Goal: Information Seeking & Learning: Learn about a topic

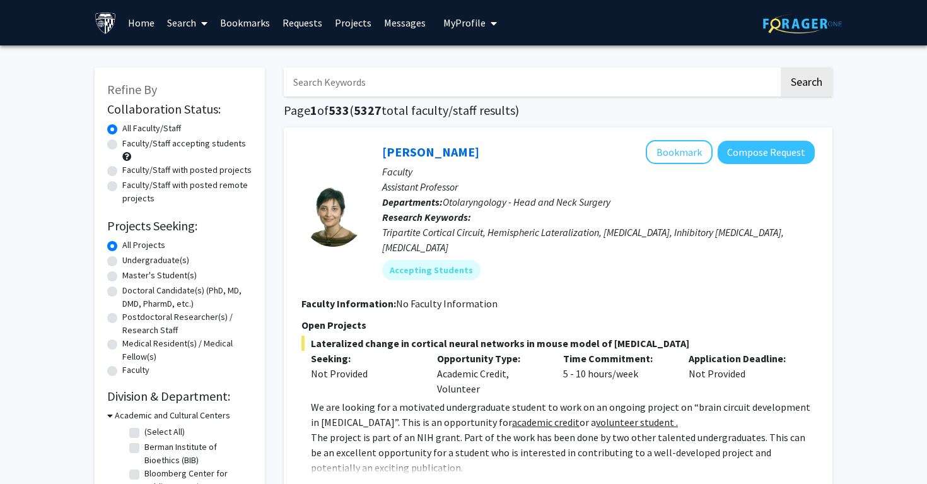
click at [554, 83] on input "Search Keywords" at bounding box center [531, 81] width 495 height 29
type input "kokkoli"
click at [781, 67] on button "Search" at bounding box center [807, 81] width 52 height 29
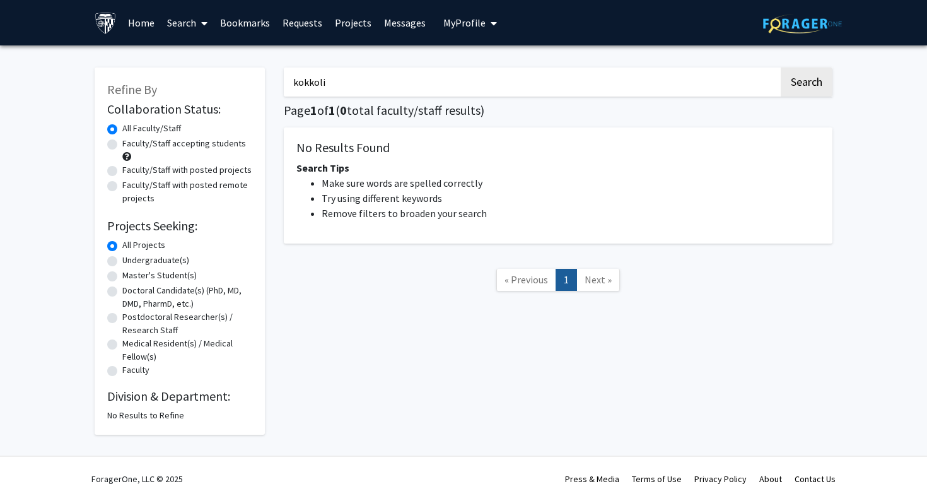
click at [154, 261] on label "Undergraduate(s)" at bounding box center [155, 259] width 67 height 13
click at [131, 261] on input "Undergraduate(s)" at bounding box center [126, 257] width 8 height 8
radio input "true"
click at [364, 88] on input "kokkoli" at bounding box center [531, 81] width 495 height 29
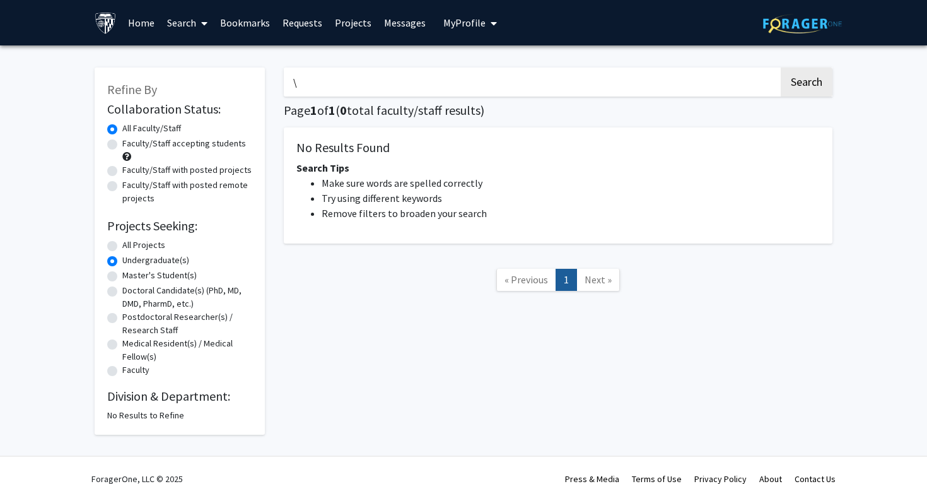
type input "\"
click at [781, 67] on button "Search" at bounding box center [807, 81] width 52 height 29
radio input "true"
click at [781, 67] on button "Search" at bounding box center [807, 81] width 52 height 29
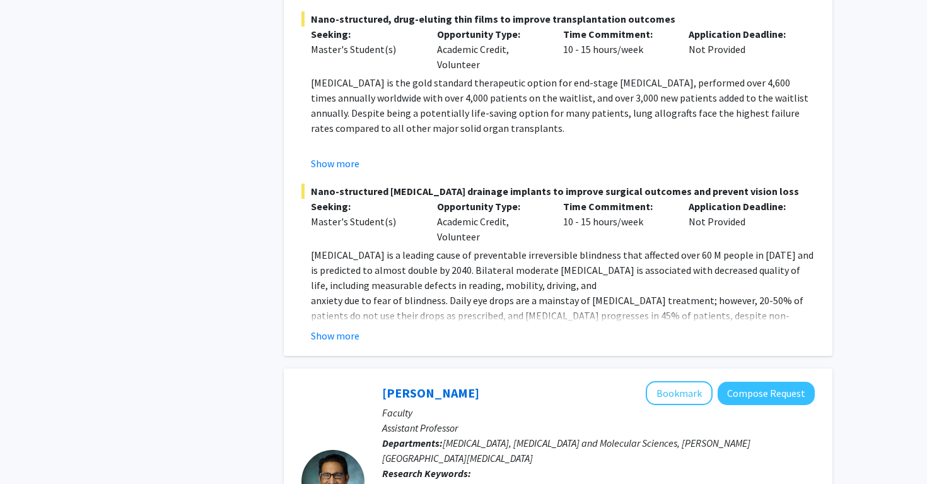
scroll to position [1123, 0]
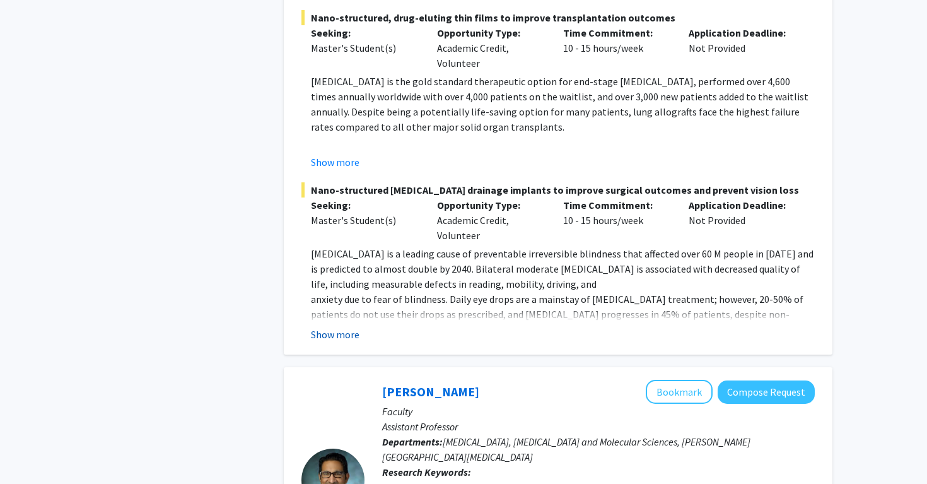
click at [354, 327] on button "Show more" at bounding box center [335, 334] width 49 height 15
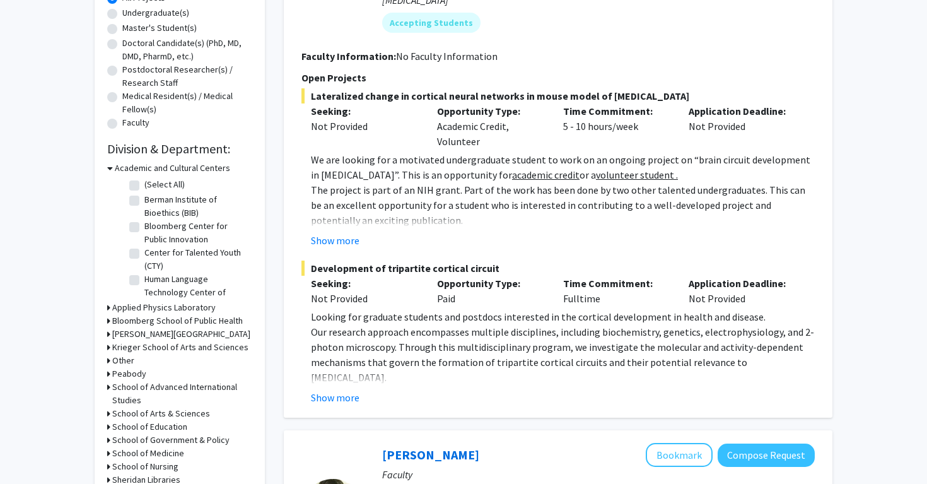
scroll to position [0, 0]
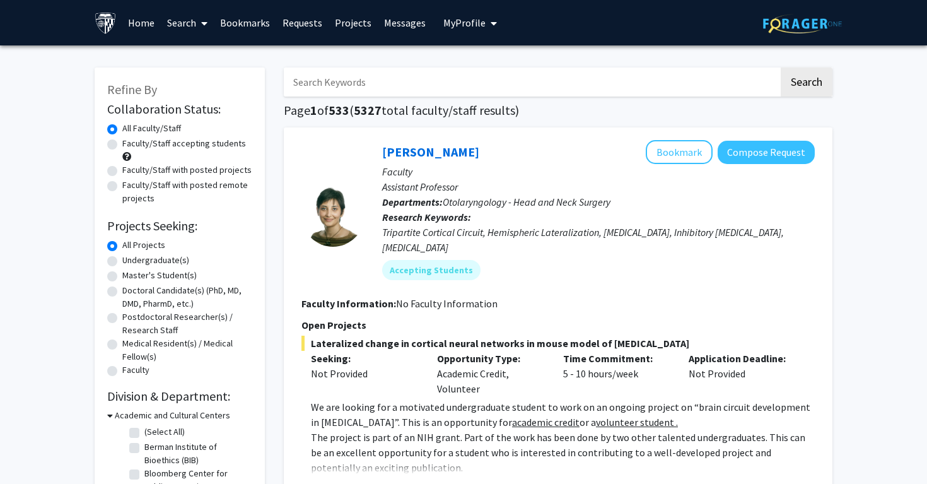
click at [445, 67] on input "Search Keywords" at bounding box center [531, 81] width 495 height 29
type input "betenbaugh"
click at [781, 67] on button "Search" at bounding box center [807, 81] width 52 height 29
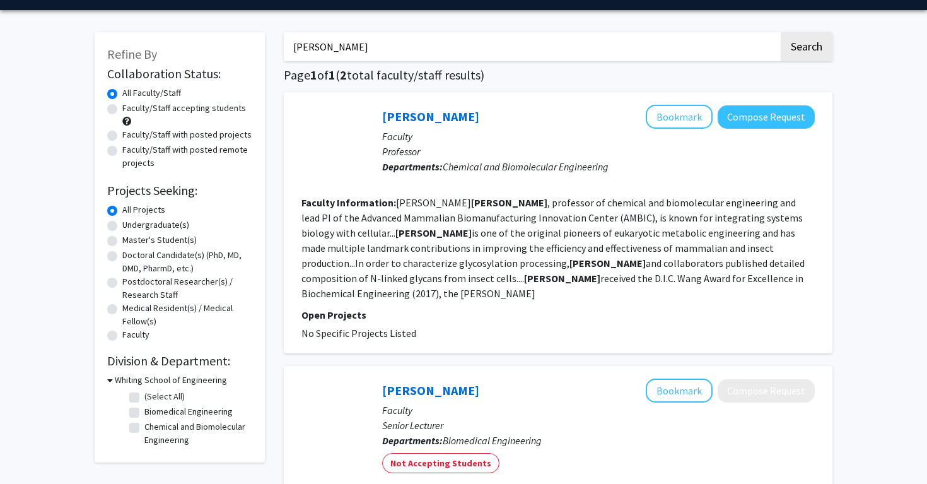
scroll to position [30, 0]
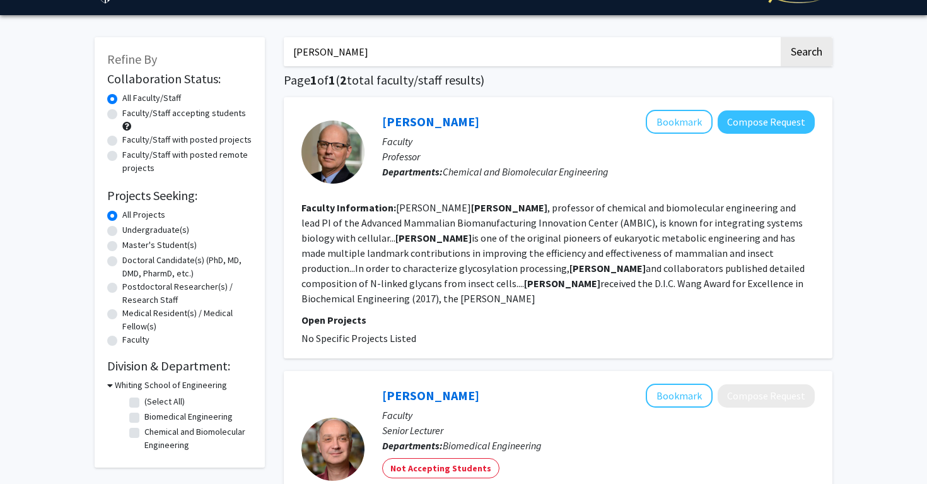
click at [122, 232] on label "Undergraduate(s)" at bounding box center [155, 229] width 67 height 13
click at [122, 231] on input "Undergraduate(s)" at bounding box center [126, 227] width 8 height 8
radio input "true"
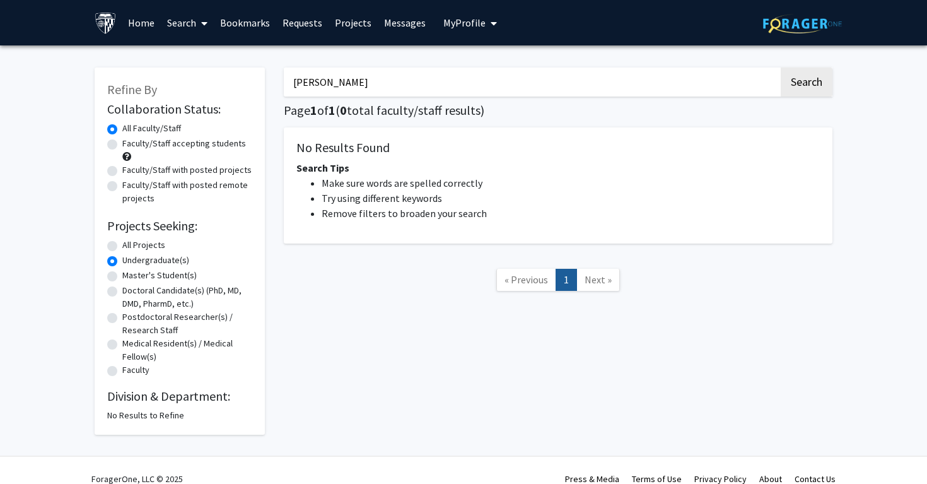
click at [368, 75] on input "betenbaugh" at bounding box center [531, 81] width 495 height 29
type input "spangler"
click at [781, 67] on button "Search" at bounding box center [807, 81] width 52 height 29
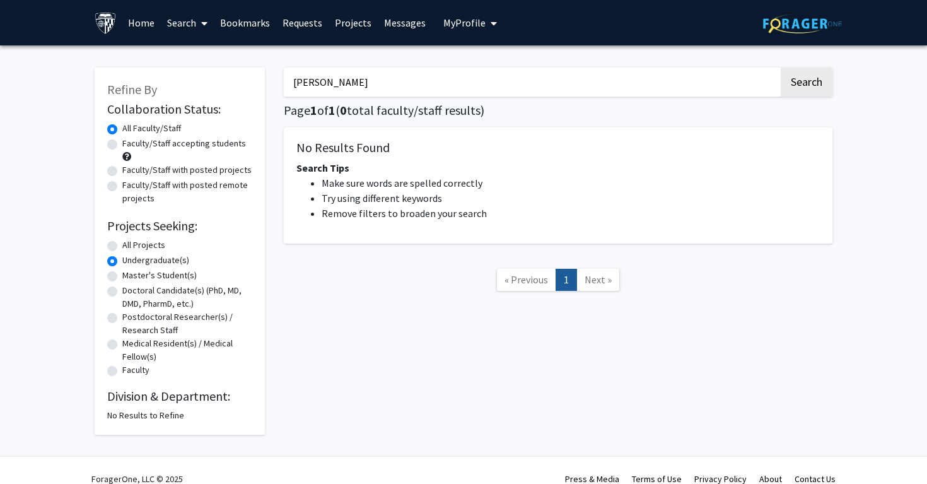
radio input "true"
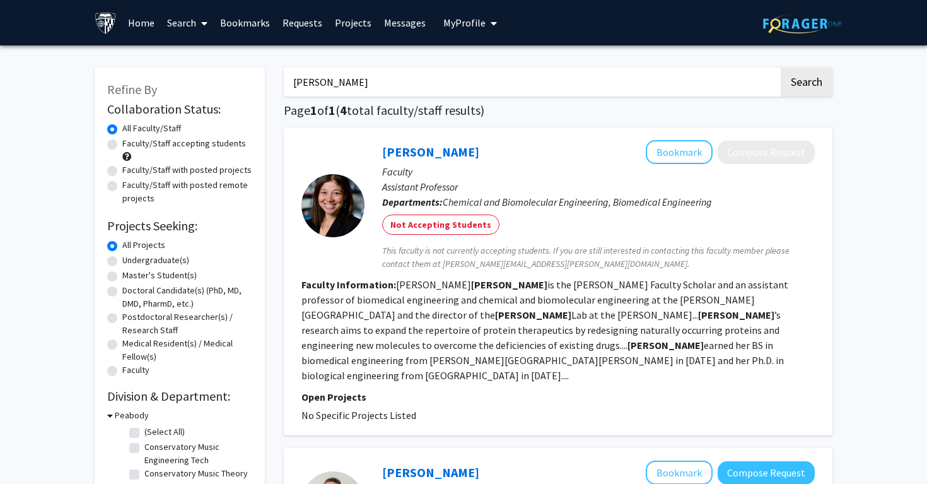
click at [163, 255] on label "Undergraduate(s)" at bounding box center [155, 259] width 67 height 13
click at [131, 255] on input "Undergraduate(s)" at bounding box center [126, 257] width 8 height 8
radio input "true"
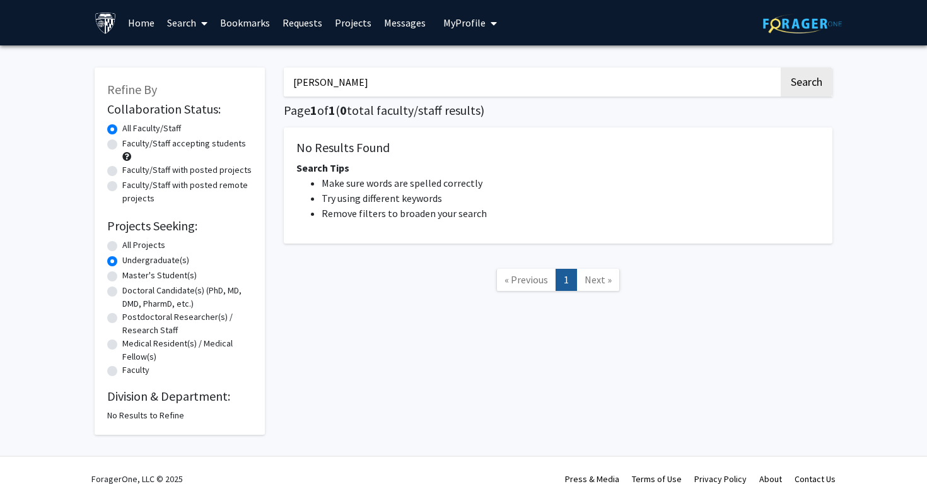
click at [154, 248] on label "All Projects" at bounding box center [143, 244] width 43 height 13
click at [131, 247] on input "All Projects" at bounding box center [126, 242] width 8 height 8
radio input "true"
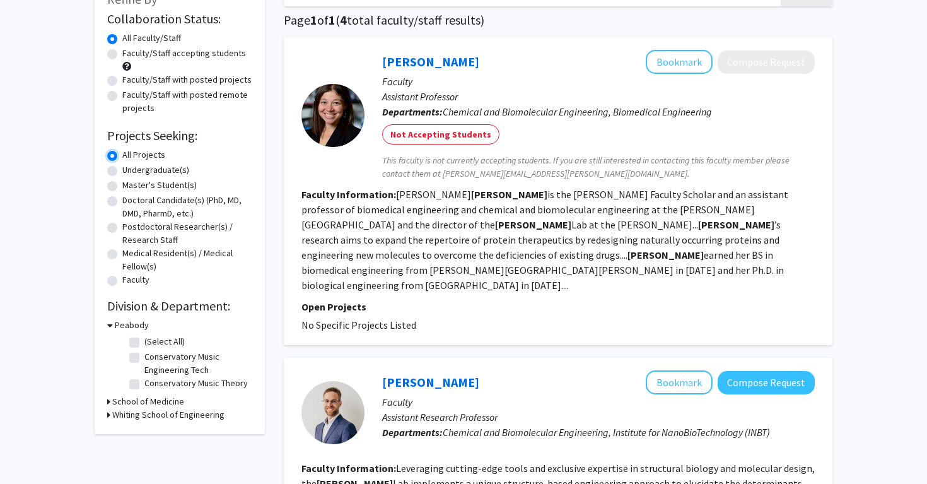
scroll to position [115, 0]
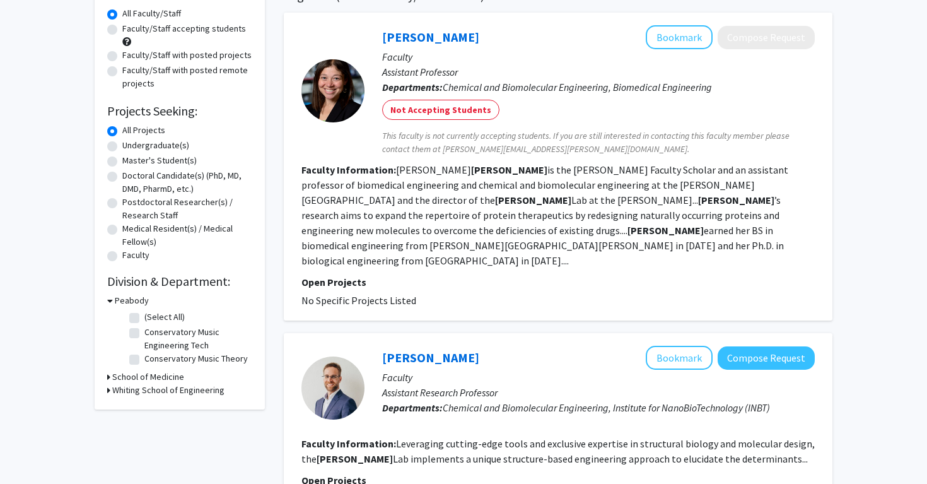
click at [375, 245] on fg-read-more "Jamie Spangler is the William R.Brody Faculty Scholar and an assistant professo…" at bounding box center [544, 214] width 487 height 103
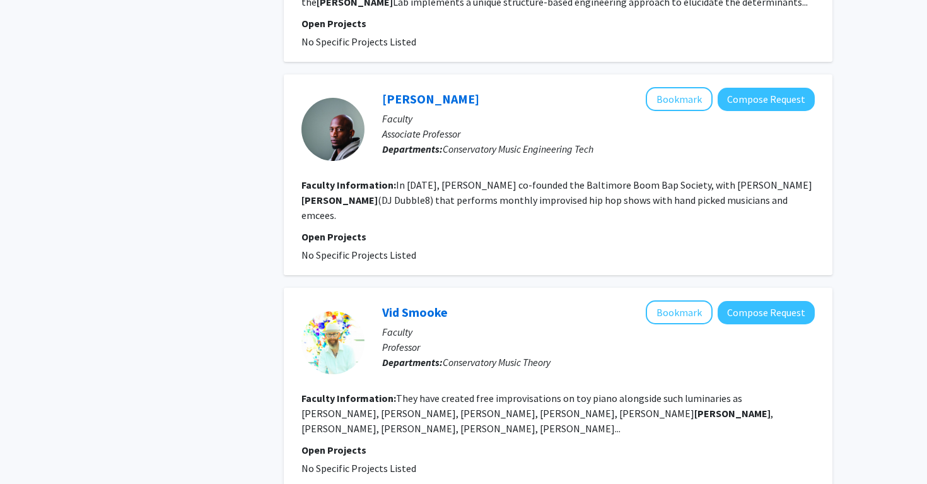
scroll to position [0, 0]
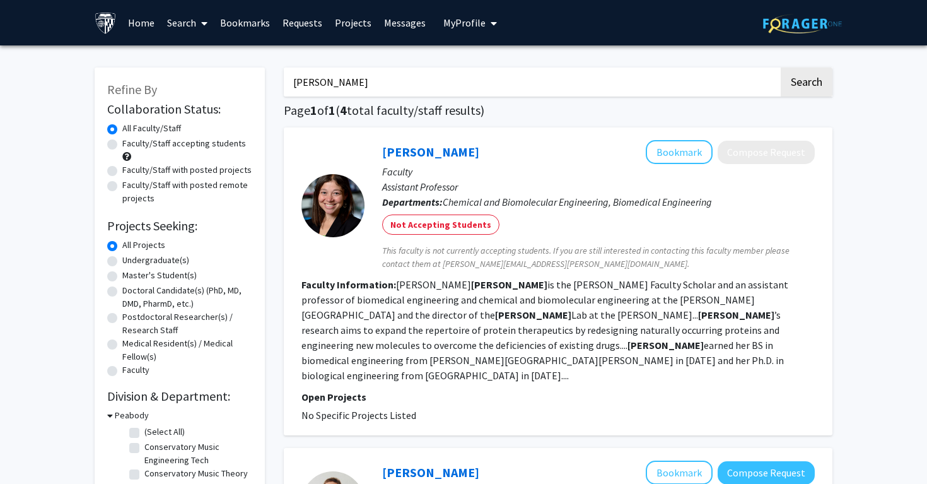
click at [448, 87] on input "spangler" at bounding box center [531, 81] width 495 height 29
click at [781, 67] on button "Search" at bounding box center [807, 81] width 52 height 29
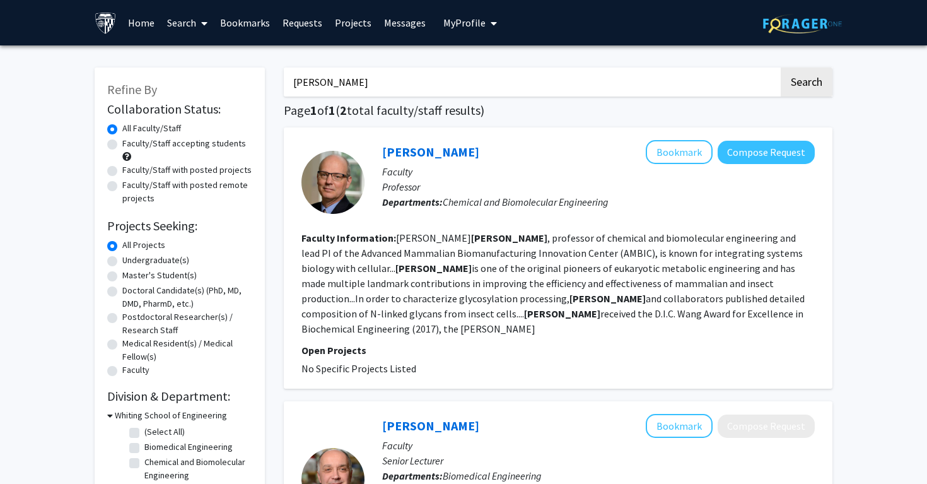
click at [407, 81] on input "betenbaugh" at bounding box center [531, 81] width 495 height 29
click at [781, 67] on button "Search" at bounding box center [807, 81] width 52 height 29
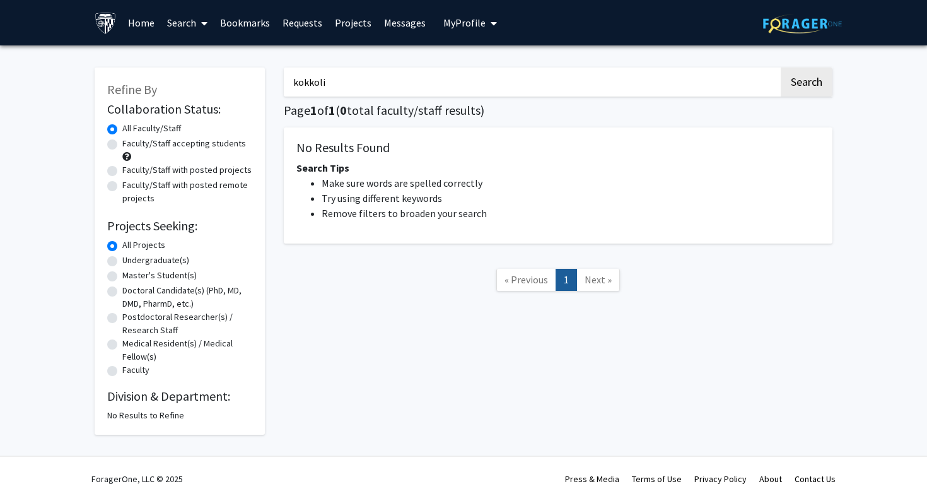
click at [407, 88] on input "kokkoli" at bounding box center [531, 81] width 495 height 29
type input "betenbaugh"
click at [781, 67] on button "Search" at bounding box center [807, 81] width 52 height 29
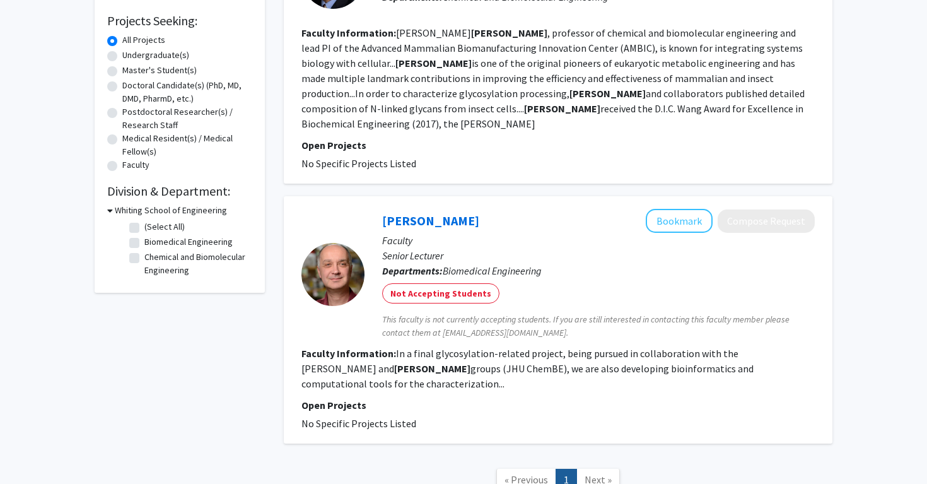
scroll to position [229, 0]
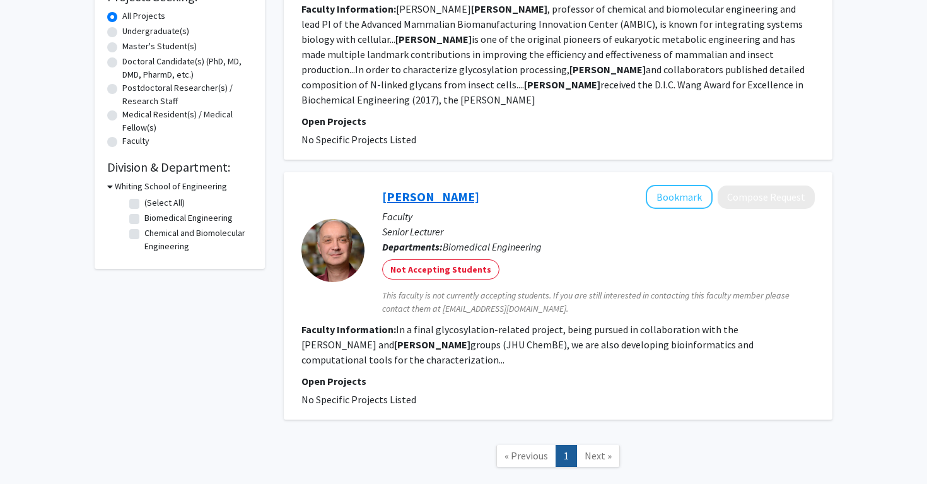
click at [424, 189] on link "Kevin Yarema" at bounding box center [430, 197] width 97 height 16
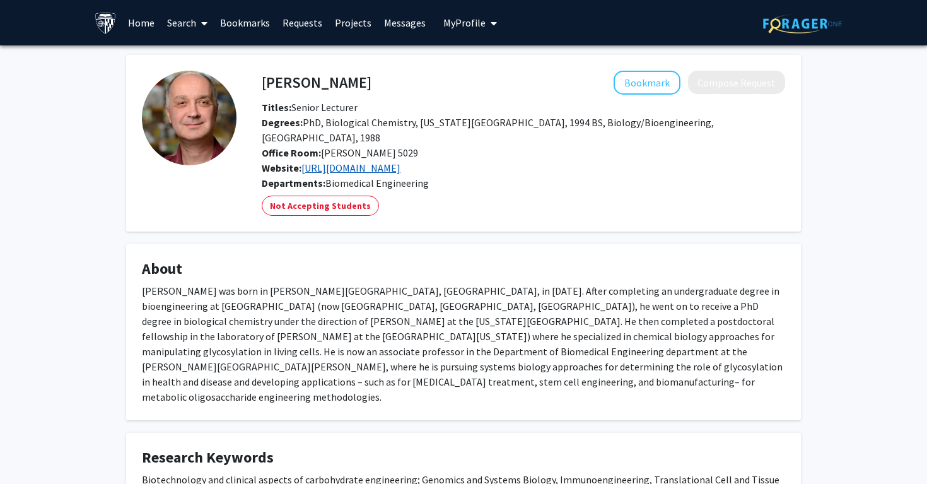
click at [400, 171] on link "http://yaremalab.johnshopkins.edu/" at bounding box center [350, 167] width 99 height 13
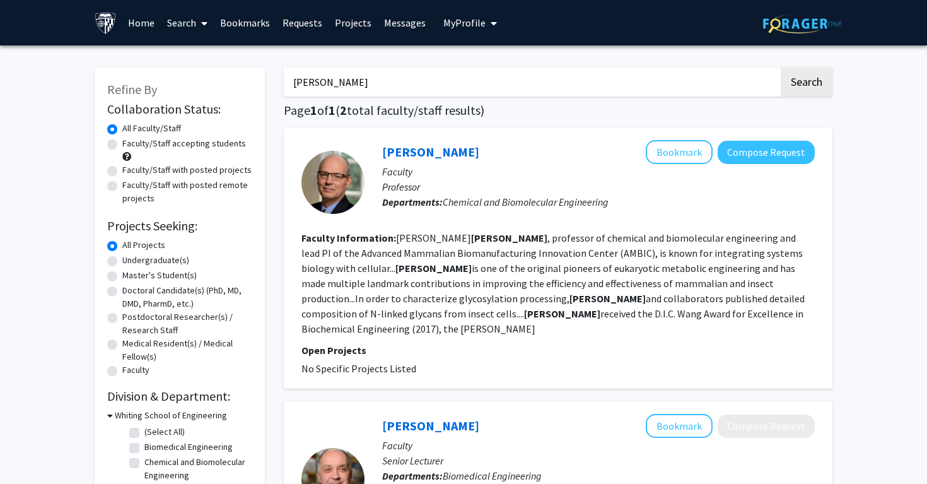
click at [394, 73] on input "betenbaugh" at bounding box center [531, 81] width 495 height 29
click at [781, 67] on button "Search" at bounding box center [807, 81] width 52 height 29
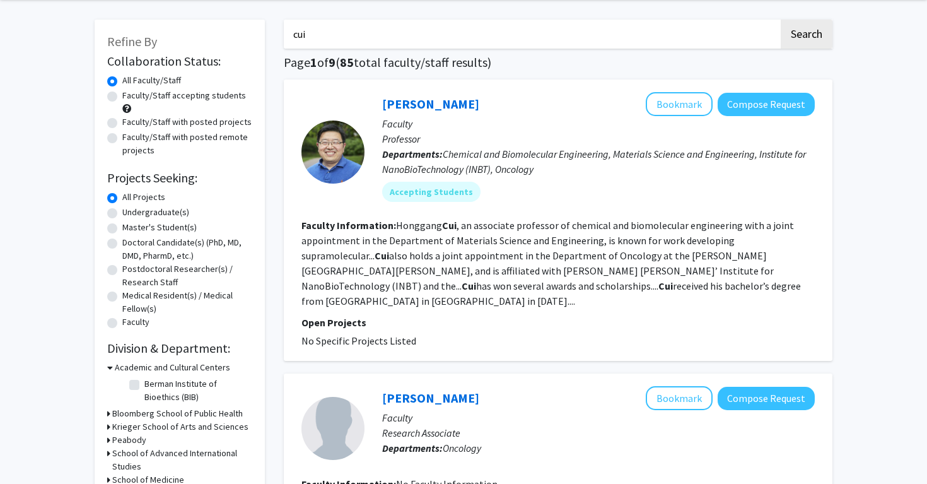
scroll to position [33, 0]
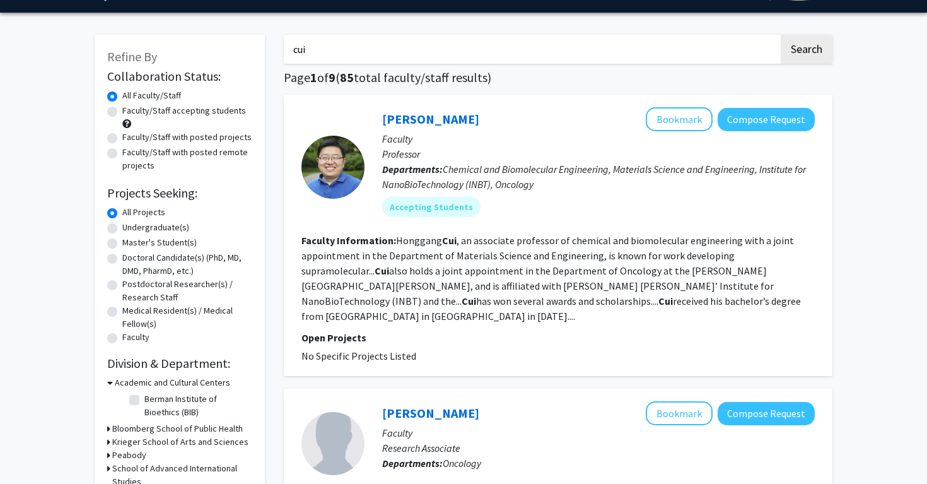
click at [434, 55] on input "cui" at bounding box center [531, 49] width 495 height 29
click at [434, 57] on input "cui" at bounding box center [531, 49] width 495 height 29
type input "c"
type input "mao"
click at [781, 35] on button "Search" at bounding box center [807, 49] width 52 height 29
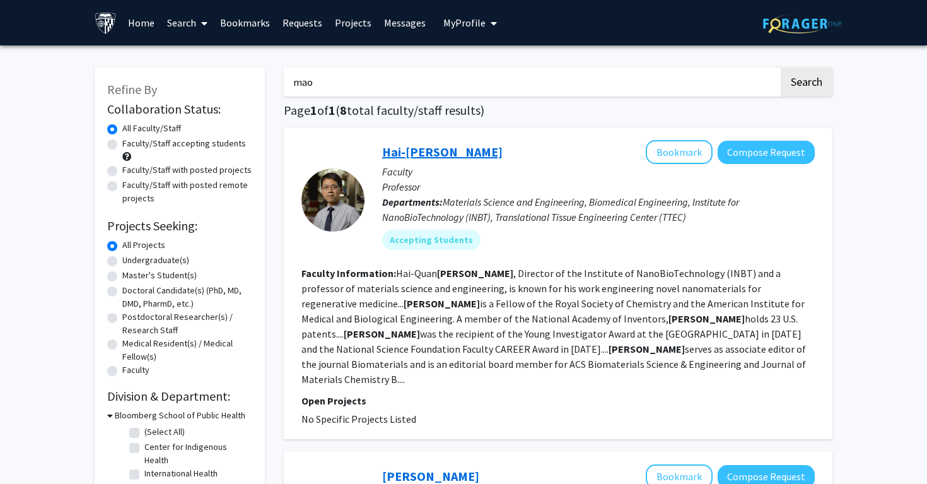
click at [406, 148] on link "Hai-Quan Mao" at bounding box center [442, 152] width 120 height 16
click at [149, 250] on label "All Projects" at bounding box center [143, 244] width 43 height 13
click at [131, 247] on input "All Projects" at bounding box center [126, 242] width 8 height 8
click at [152, 256] on label "Undergraduate(s)" at bounding box center [155, 259] width 67 height 13
click at [131, 256] on input "Undergraduate(s)" at bounding box center [126, 257] width 8 height 8
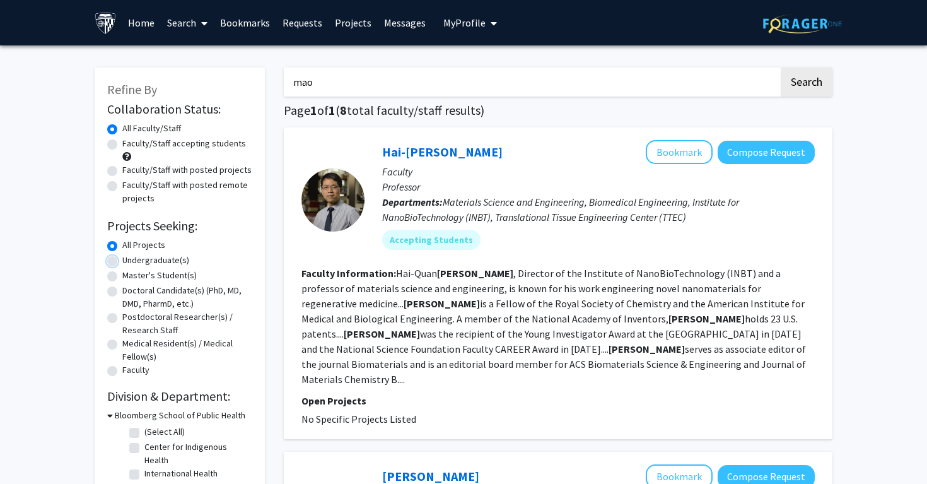
radio input "true"
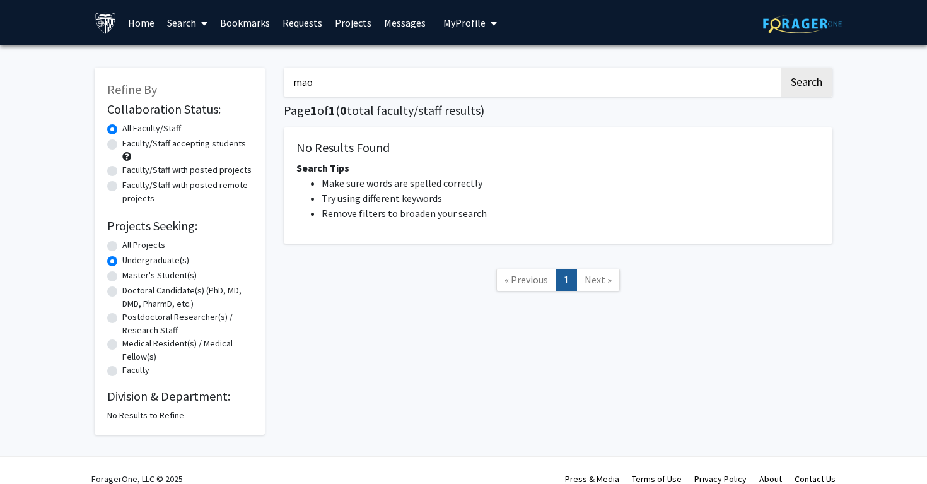
click at [397, 79] on input "mao" at bounding box center [531, 81] width 495 height 29
type input "mao"
click at [781, 67] on button "Search" at bounding box center [807, 81] width 52 height 29
radio input "true"
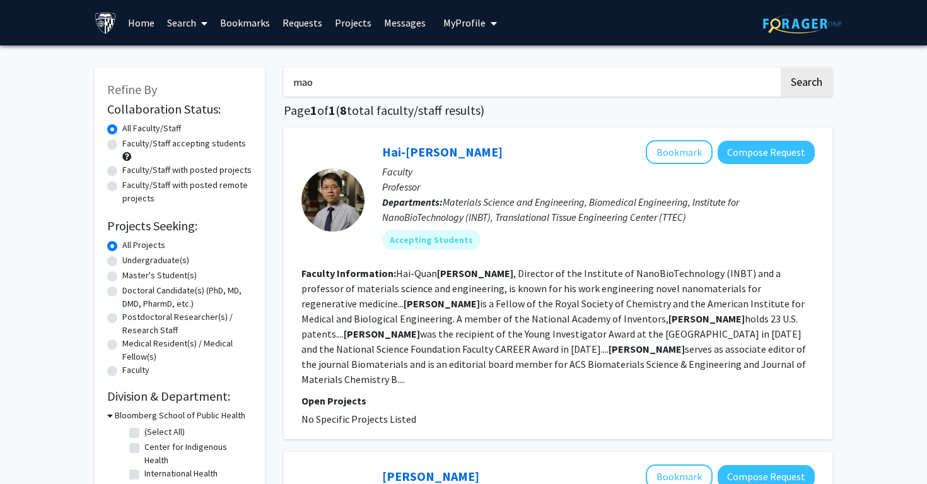
click at [451, 74] on input "mao" at bounding box center [531, 81] width 495 height 29
type input "konstantinos"
click at [781, 67] on button "Search" at bounding box center [807, 81] width 52 height 29
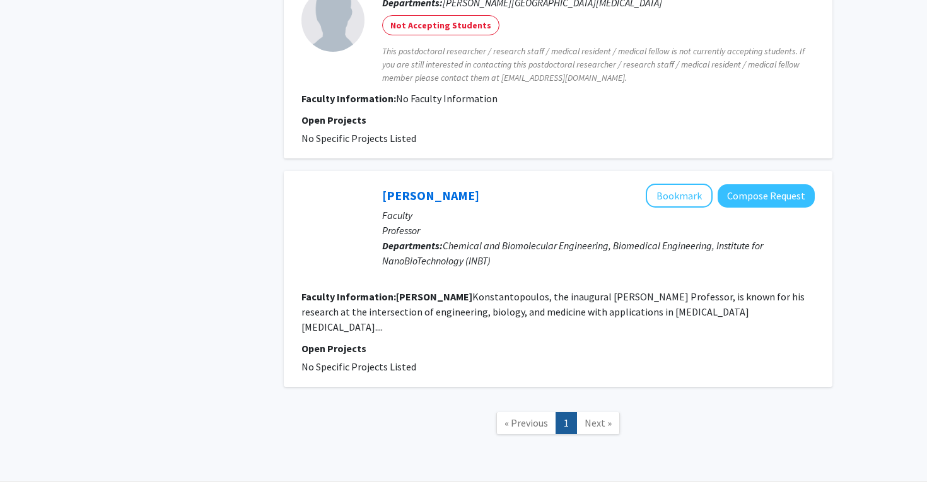
scroll to position [860, 0]
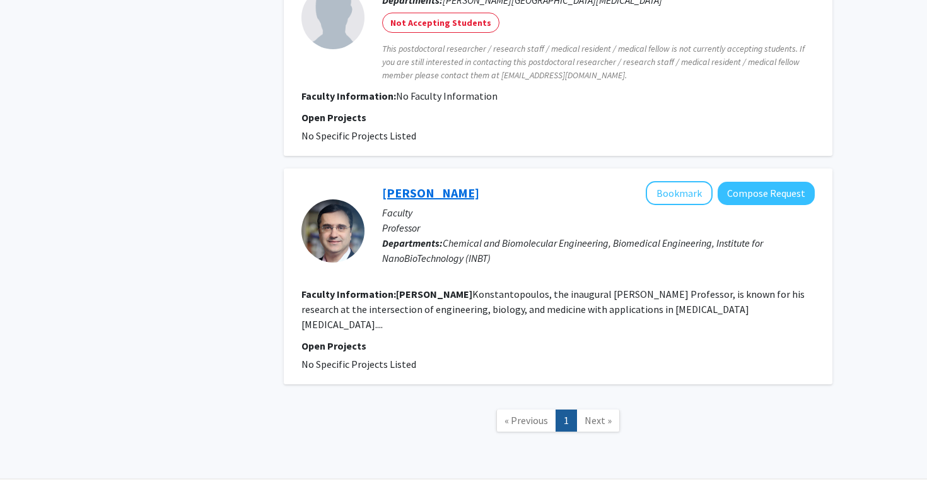
click at [479, 185] on link "Kostas Konstantopoulos" at bounding box center [430, 193] width 97 height 16
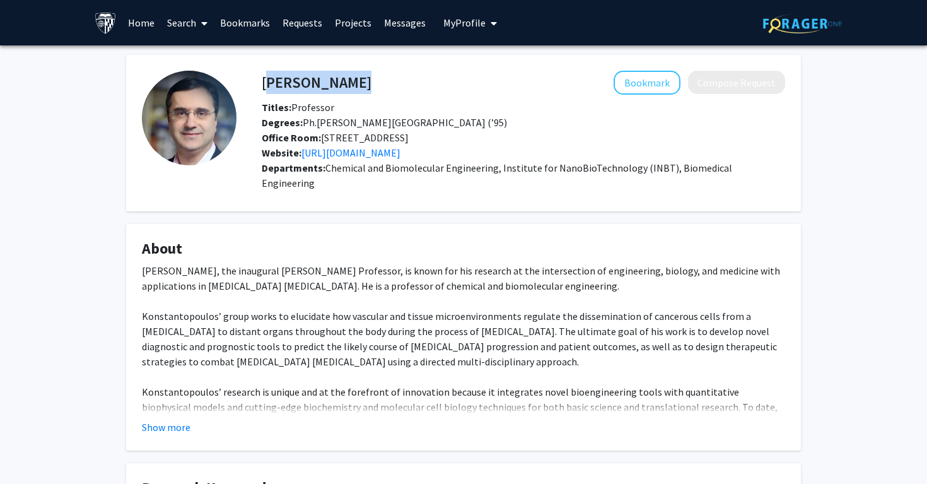
drag, startPoint x: 265, startPoint y: 81, endPoint x: 442, endPoint y: 78, distance: 177.2
click at [442, 78] on div "Kostas Konstantopoulos Bookmark Compose Request" at bounding box center [523, 83] width 542 height 24
click at [469, 74] on div "Bookmark Compose Request" at bounding box center [578, 83] width 414 height 24
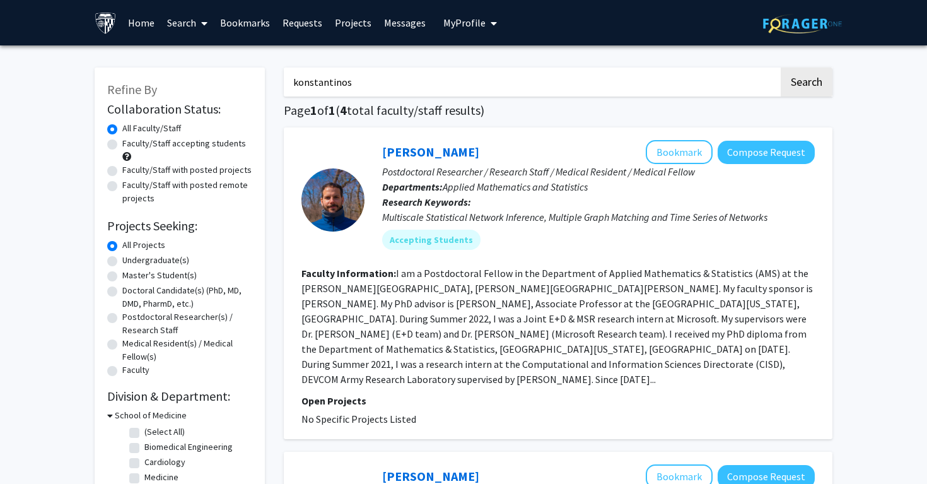
click at [521, 73] on input "konstantinos" at bounding box center [531, 81] width 495 height 29
click at [521, 77] on input "konstantinos" at bounding box center [531, 81] width 495 height 29
click at [781, 67] on button "Search" at bounding box center [807, 81] width 52 height 29
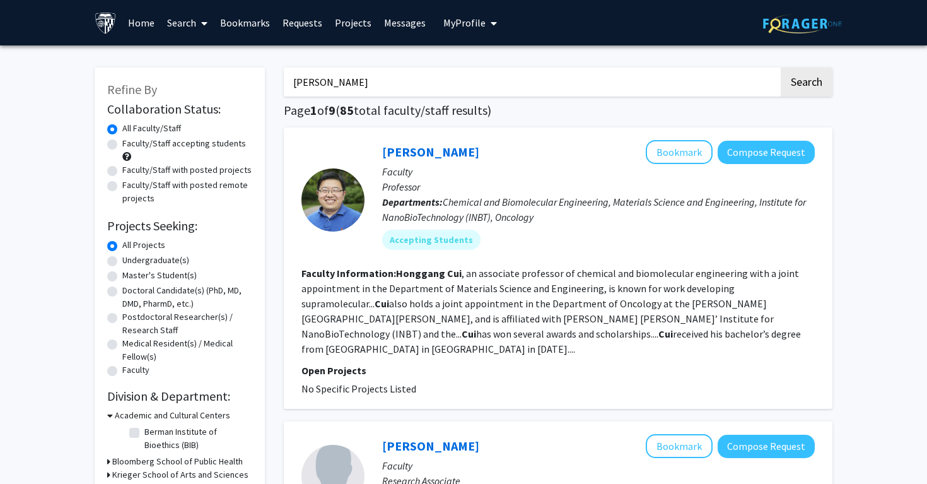
click at [452, 83] on input "honggang cui" at bounding box center [531, 81] width 495 height 29
type input "gray"
click at [781, 67] on button "Search" at bounding box center [807, 81] width 52 height 29
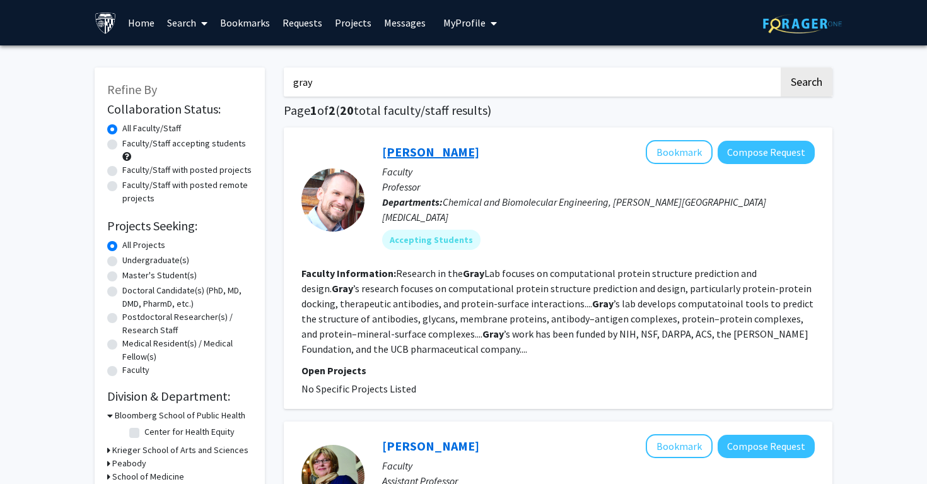
click at [414, 152] on link "Jeff Gray" at bounding box center [430, 152] width 97 height 16
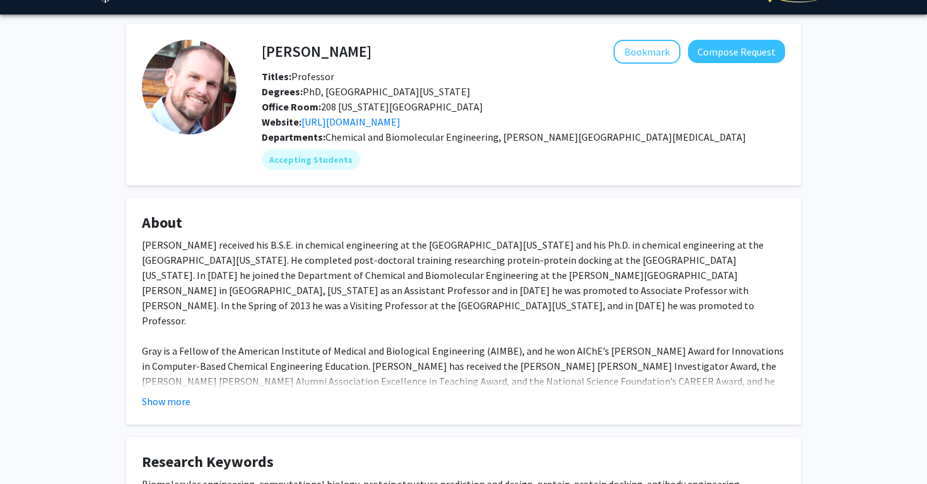
scroll to position [33, 0]
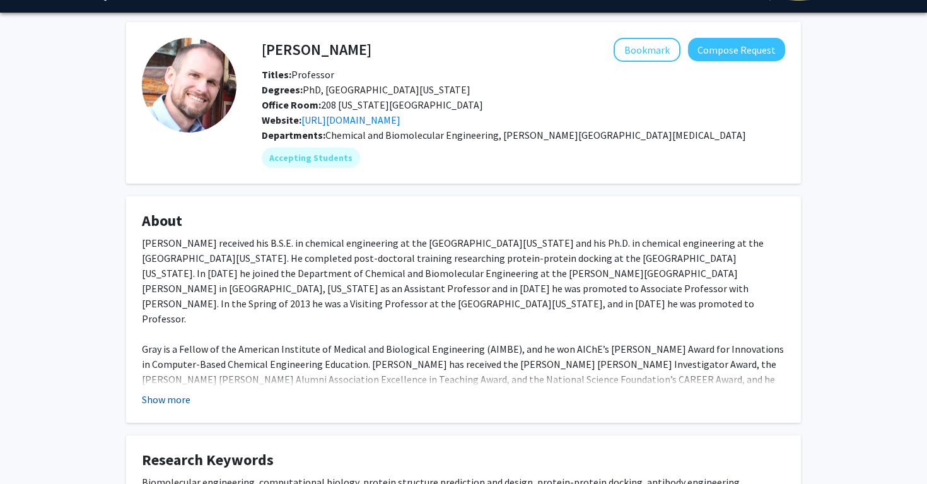
click at [175, 404] on font "Show more" at bounding box center [166, 399] width 49 height 13
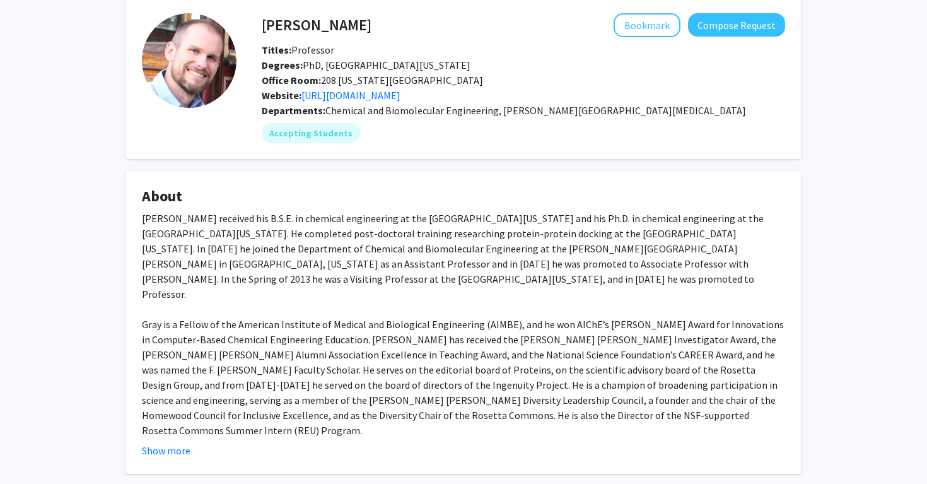
scroll to position [0, 0]
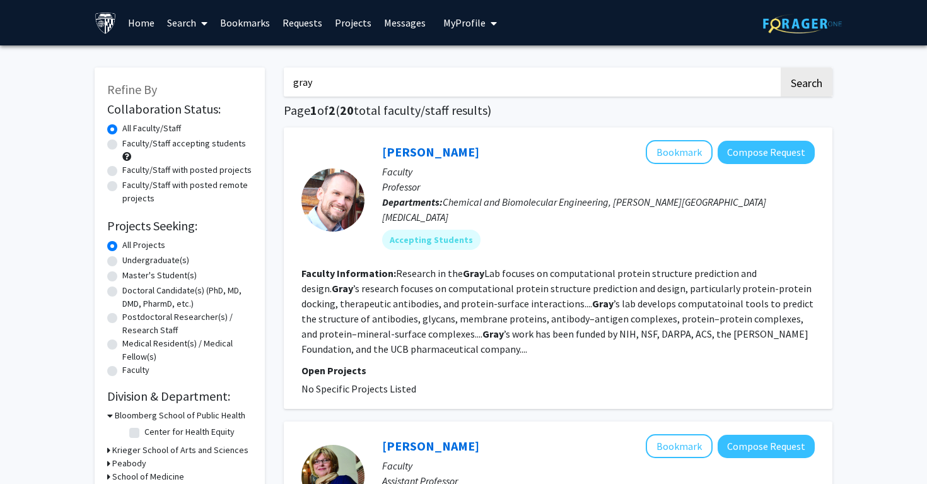
click at [406, 81] on input "gray" at bounding box center [531, 81] width 495 height 29
click at [781, 67] on button "Search" at bounding box center [807, 81] width 52 height 29
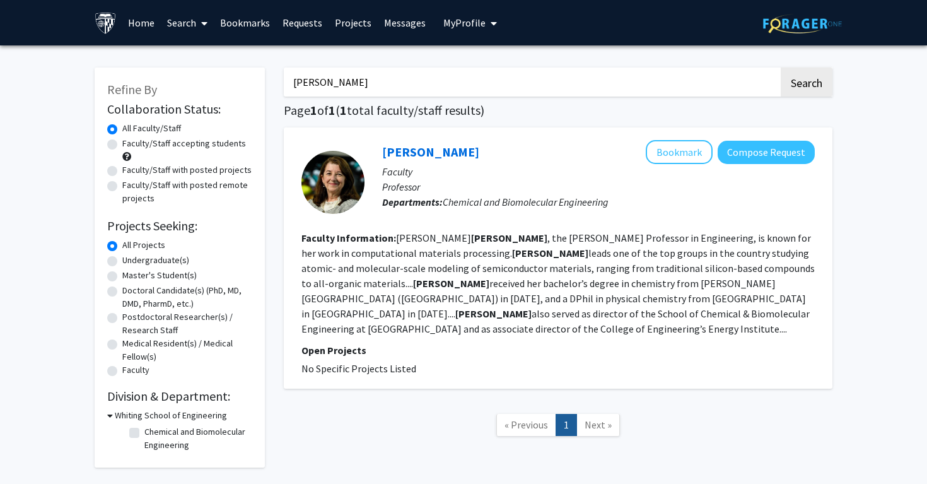
click at [477, 95] on input "clancy" at bounding box center [531, 81] width 495 height 29
type input "kokkoli"
click at [781, 67] on button "Search" at bounding box center [807, 81] width 52 height 29
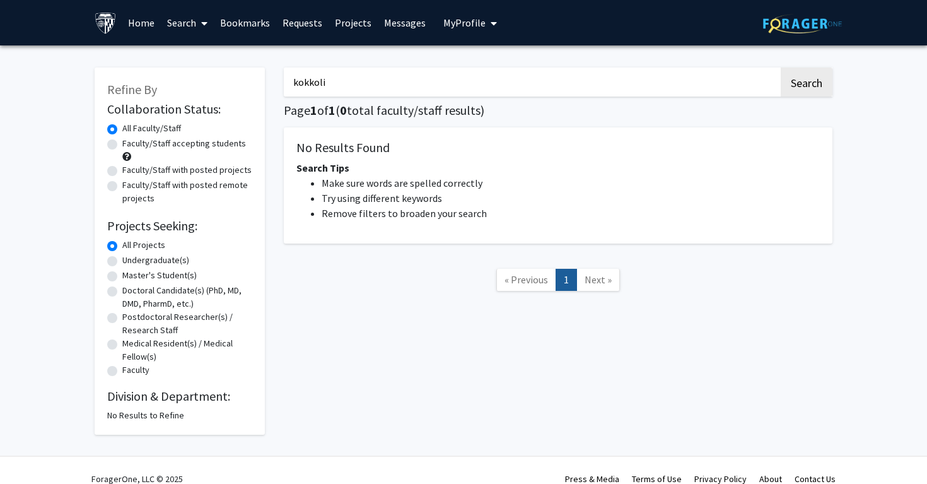
click at [380, 84] on input "kokkoli" at bounding box center [531, 81] width 495 height 29
click at [781, 67] on button "Search" at bounding box center [807, 81] width 52 height 29
type input "i"
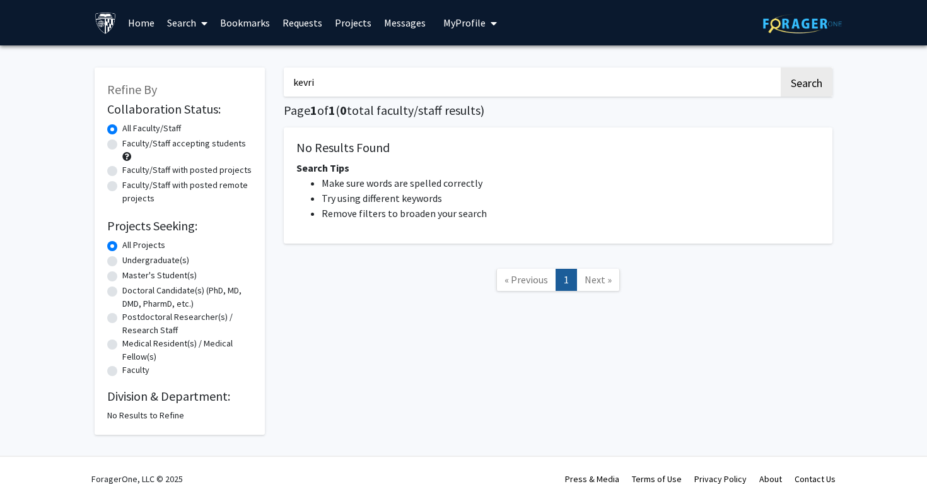
click at [781, 67] on button "Search" at bounding box center [807, 81] width 52 height 29
click at [419, 69] on input "kevri" at bounding box center [531, 81] width 495 height 29
click at [781, 67] on button "Search" at bounding box center [807, 81] width 52 height 29
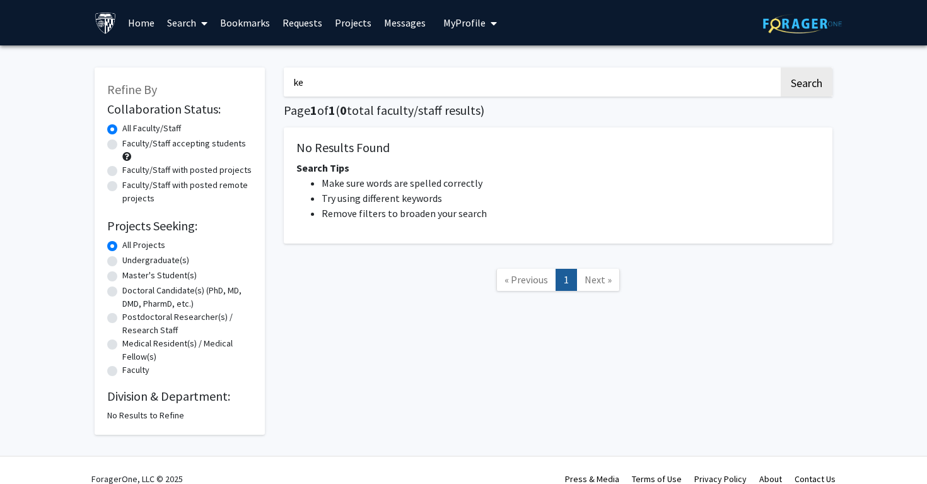
type input "k"
type input "bader"
click at [781, 67] on button "Search" at bounding box center [807, 81] width 52 height 29
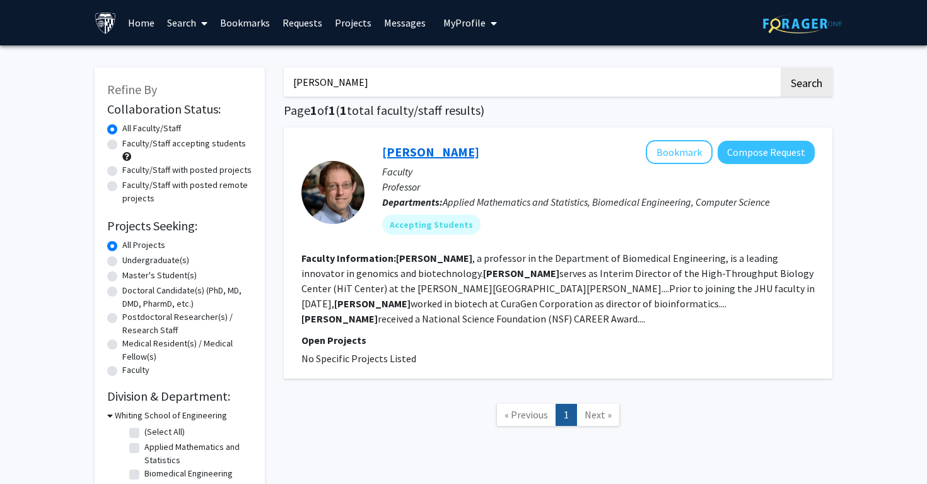
click at [405, 150] on link "Joel Bader" at bounding box center [430, 152] width 97 height 16
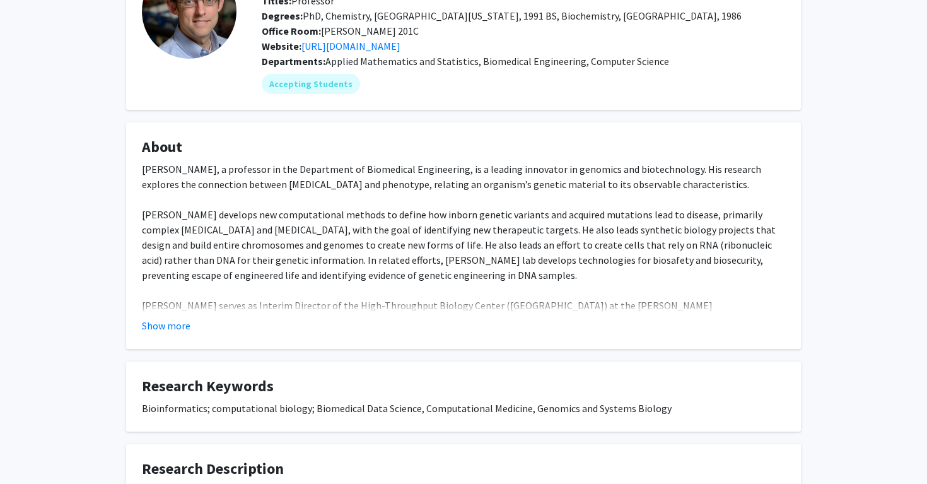
scroll to position [108, 0]
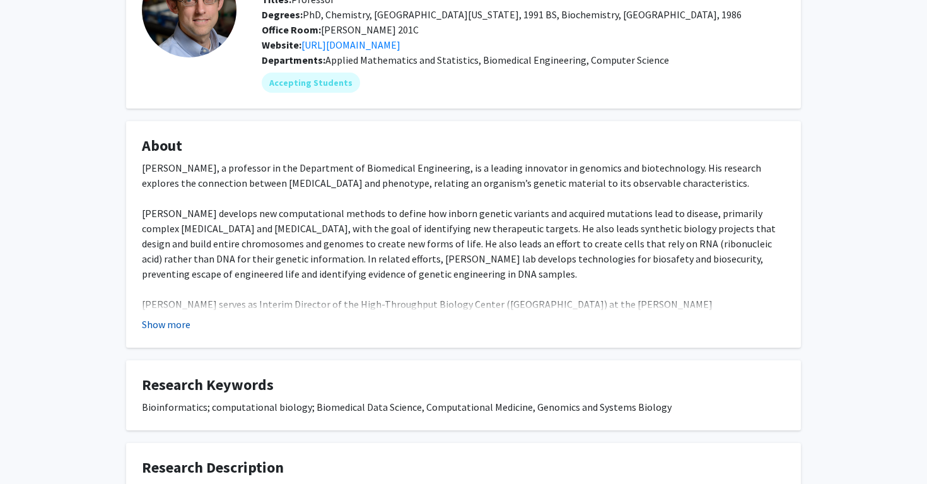
click at [176, 329] on font "Show more" at bounding box center [166, 324] width 49 height 13
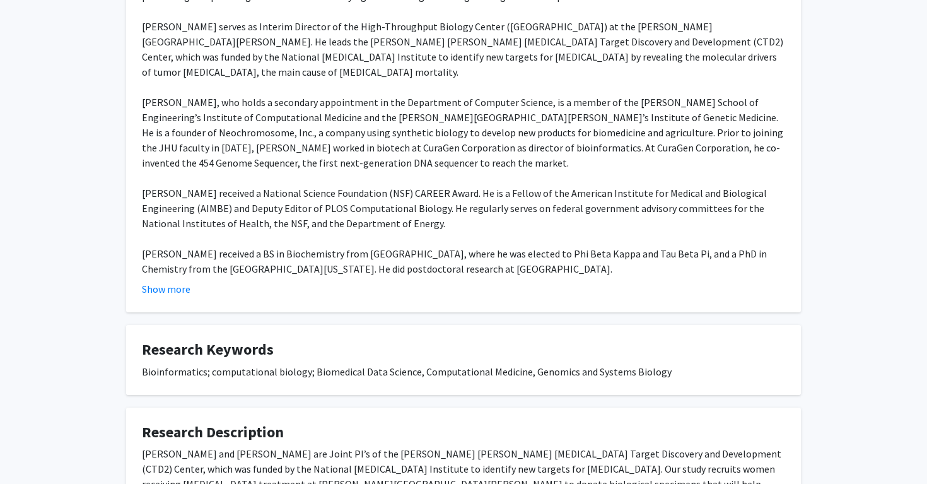
scroll to position [0, 0]
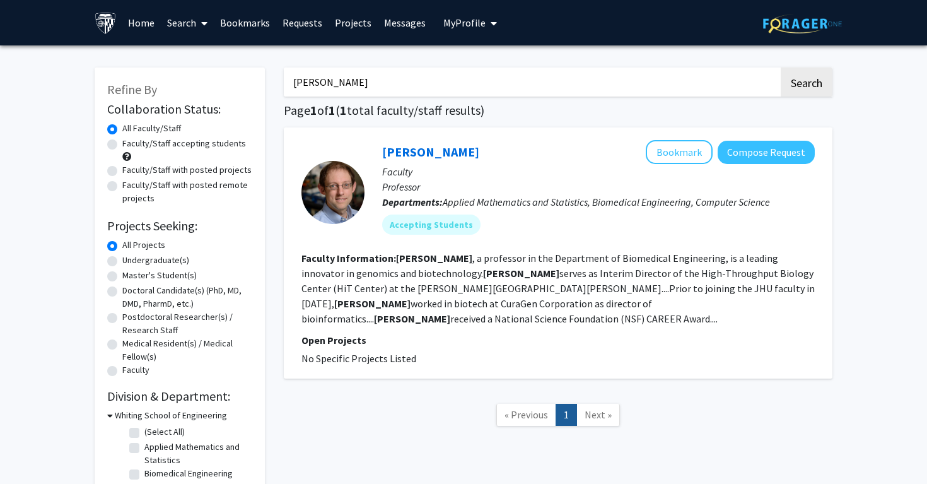
click at [332, 77] on input "bader" at bounding box center [531, 81] width 495 height 29
type input "betenbaugh"
click at [781, 67] on button "Search" at bounding box center [807, 81] width 52 height 29
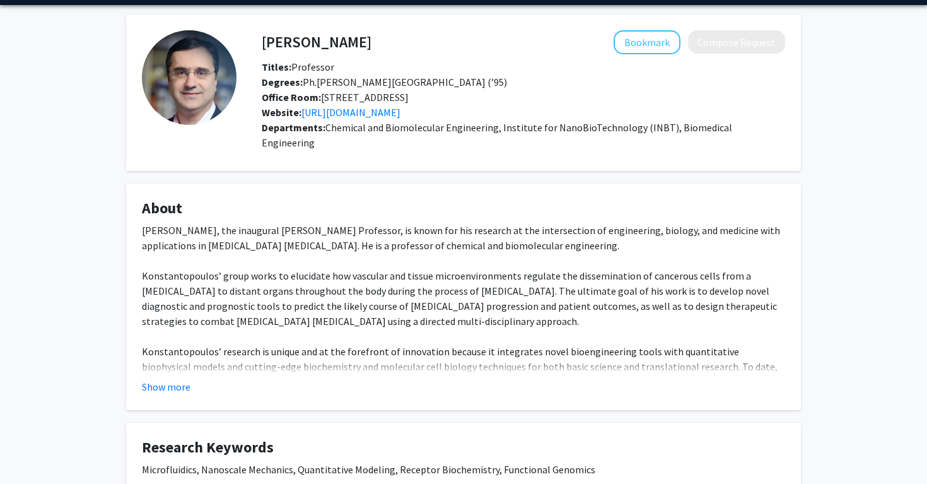
scroll to position [41, 0]
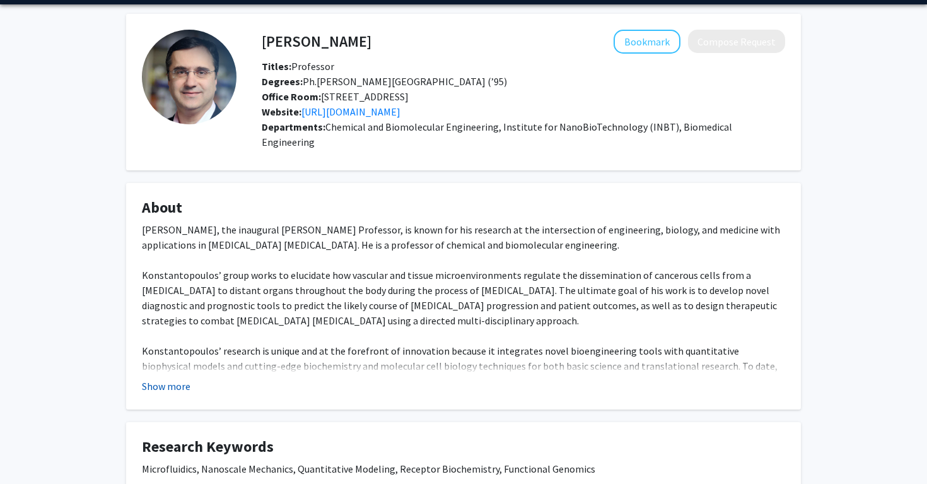
click at [183, 378] on button "Show more" at bounding box center [166, 385] width 49 height 15
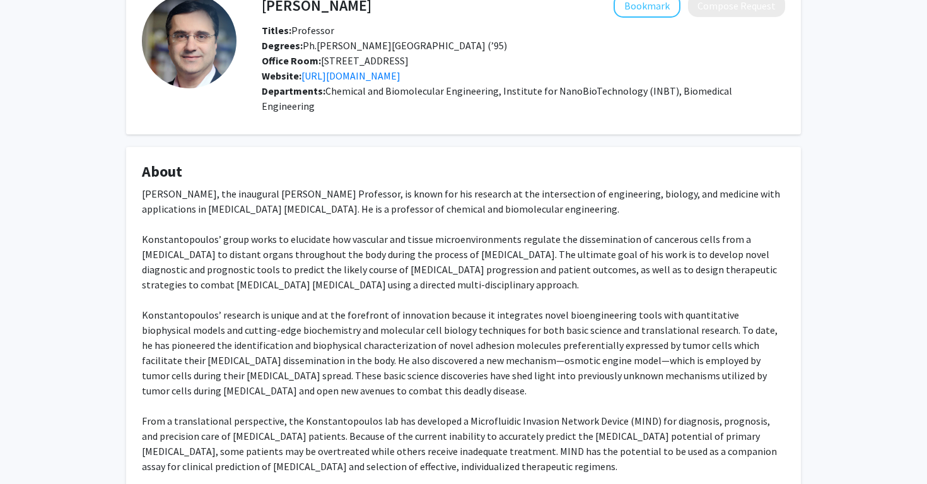
scroll to position [78, 0]
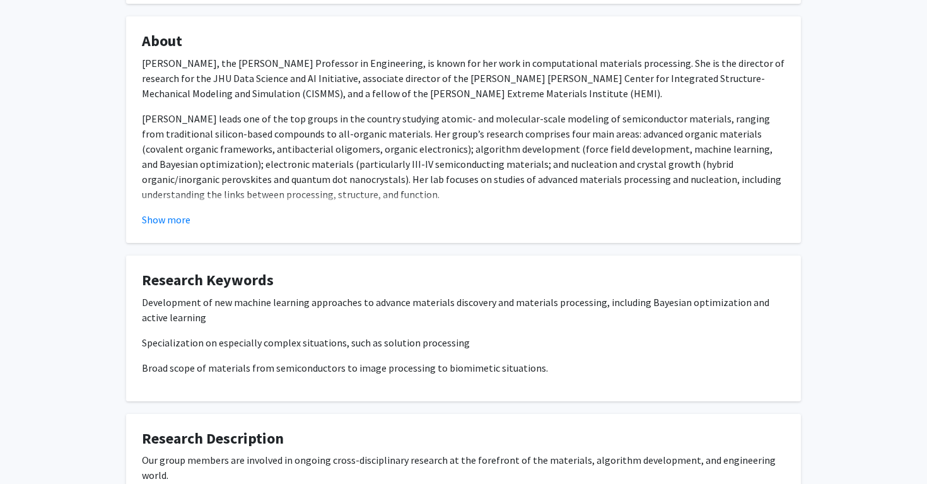
scroll to position [195, 0]
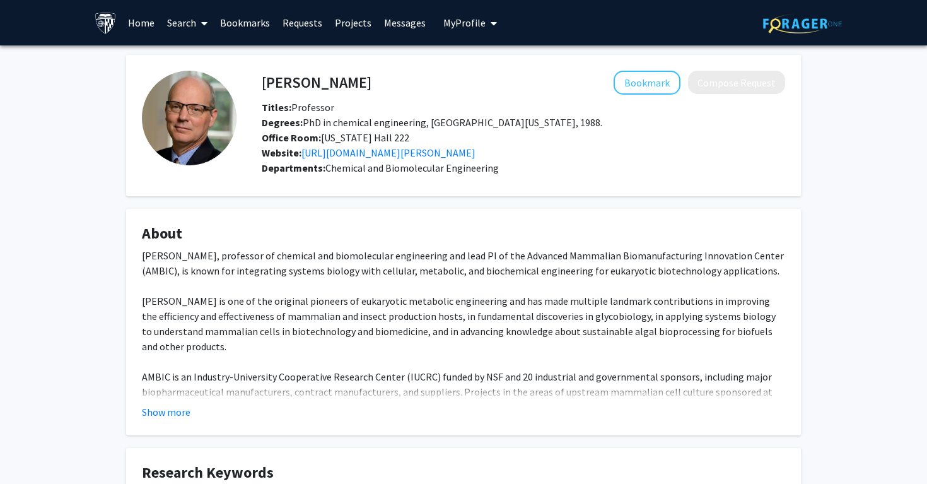
click at [532, 192] on fg-card "Mike Betenbaugh Bookmark Compose Request Titles: Professor Degrees: PhD in chem…" at bounding box center [463, 125] width 675 height 141
click at [174, 412] on button "Show more" at bounding box center [166, 411] width 49 height 15
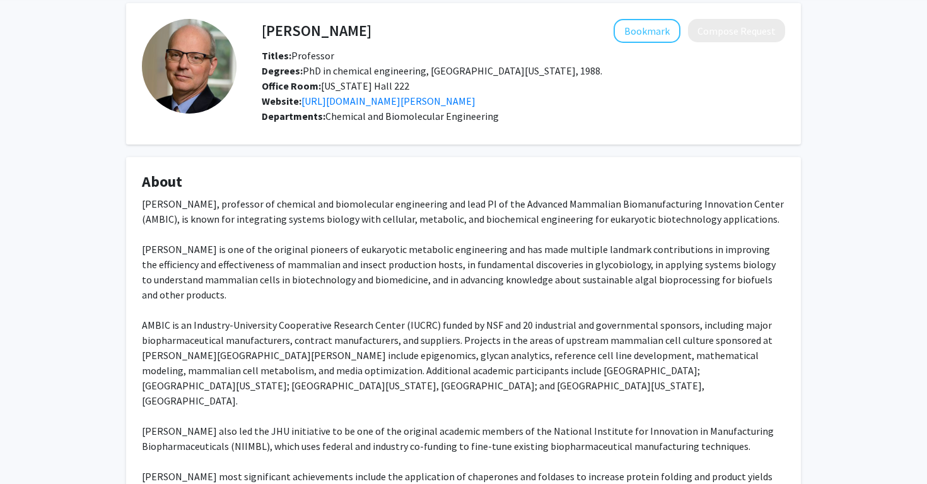
scroll to position [53, 0]
